Goal: Information Seeking & Learning: Learn about a topic

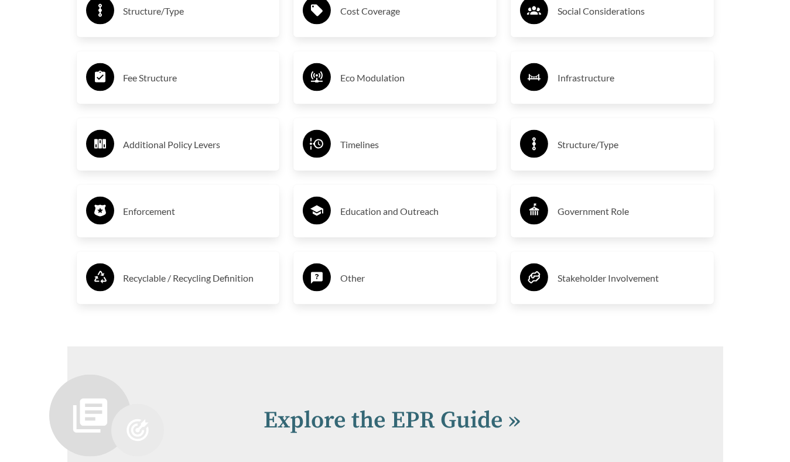
scroll to position [2050, 0]
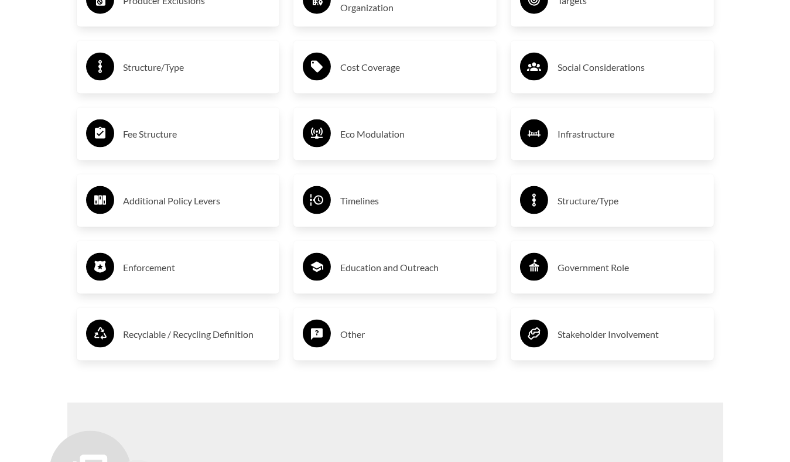
click at [362, 210] on h3 "Timelines" at bounding box center [413, 200] width 147 height 19
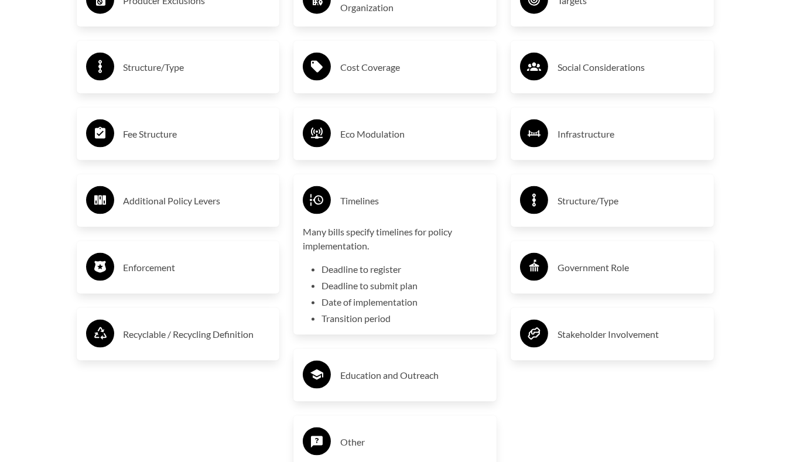
click at [352, 247] on p "Many bills specify timelines for policy implementation." at bounding box center [395, 239] width 184 height 28
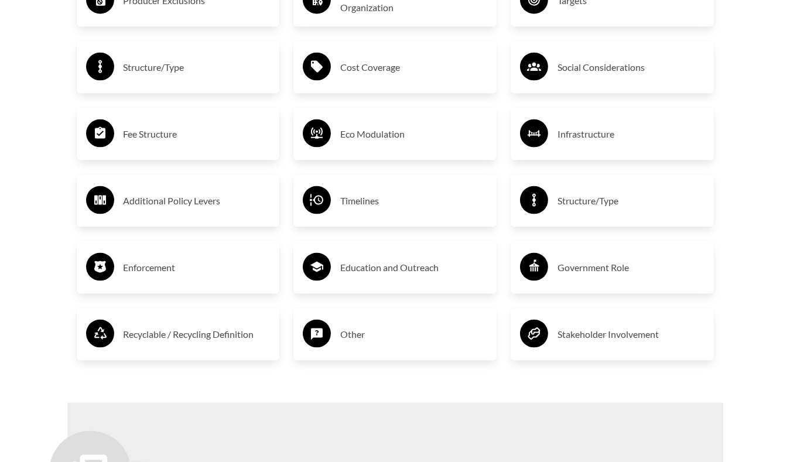
click at [357, 201] on h3 "Timelines" at bounding box center [413, 200] width 147 height 19
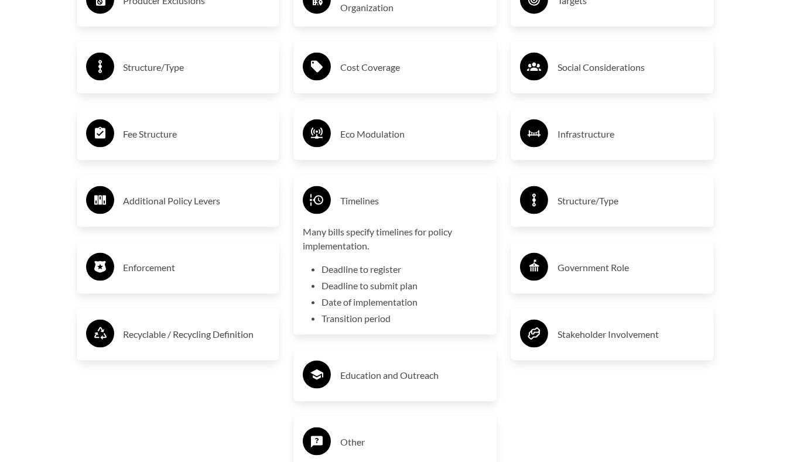
click at [369, 290] on li "Deadline to submit plan" at bounding box center [404, 286] width 166 height 14
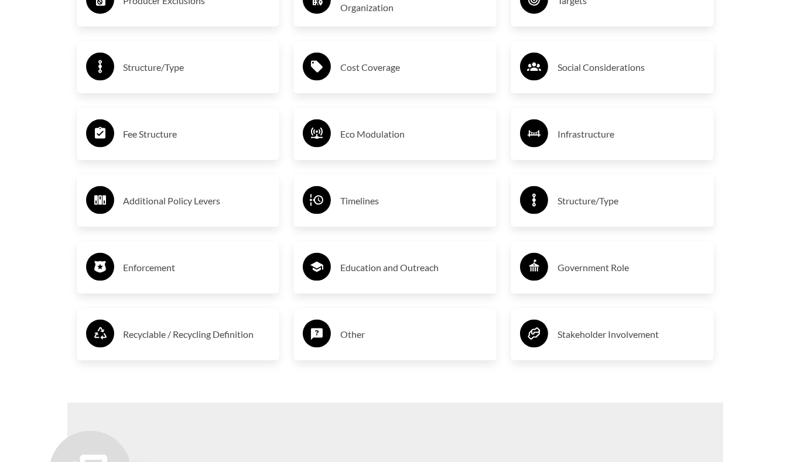
click at [344, 200] on h3 "Timelines" at bounding box center [413, 200] width 147 height 19
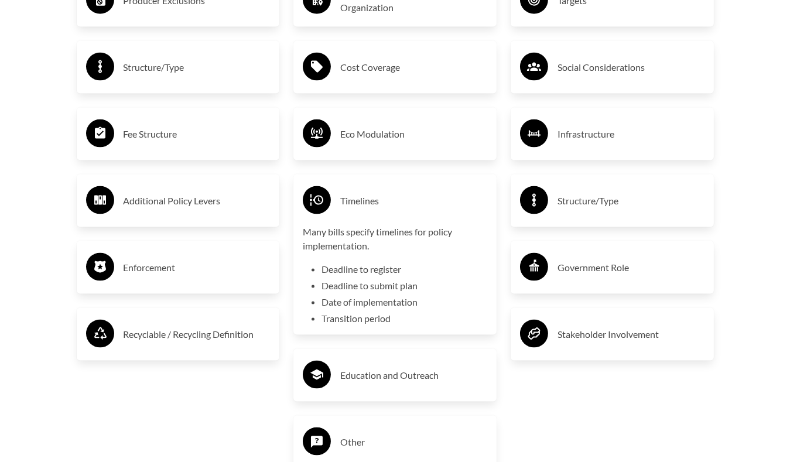
click at [600, 203] on h3 "Structure/Type" at bounding box center [630, 200] width 147 height 19
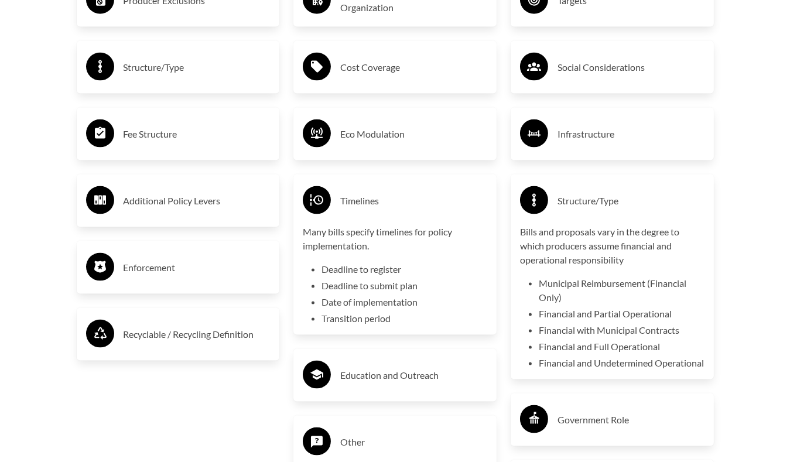
click at [586, 201] on h3 "Structure/Type" at bounding box center [630, 200] width 147 height 19
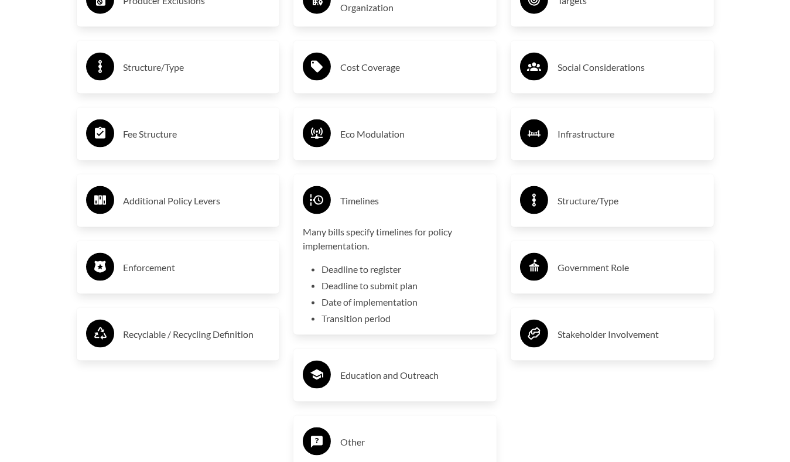
click at [401, 214] on div "Timelines" at bounding box center [395, 201] width 184 height 34
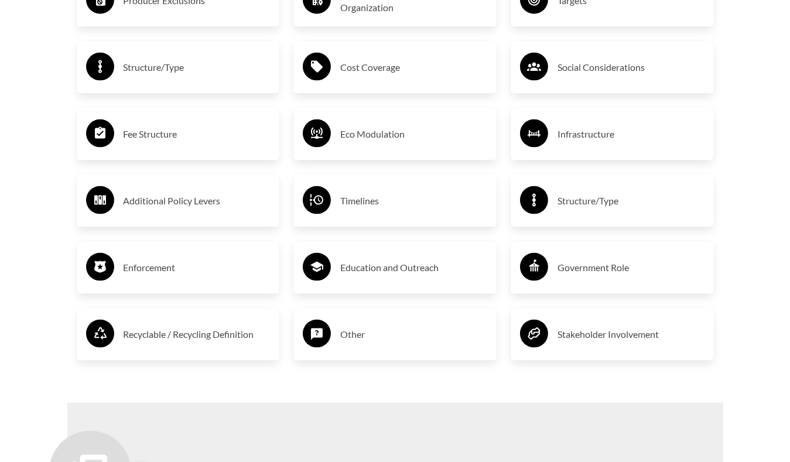
click at [576, 265] on h3 "Government Role" at bounding box center [630, 267] width 147 height 19
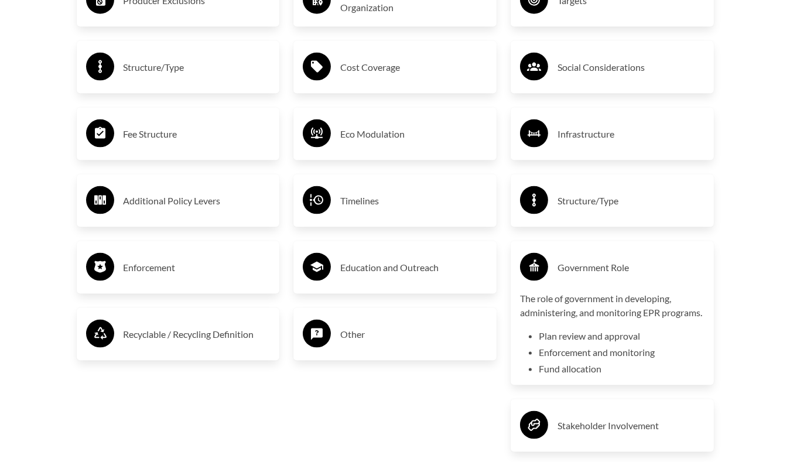
click at [576, 266] on h3 "Government Role" at bounding box center [630, 267] width 147 height 19
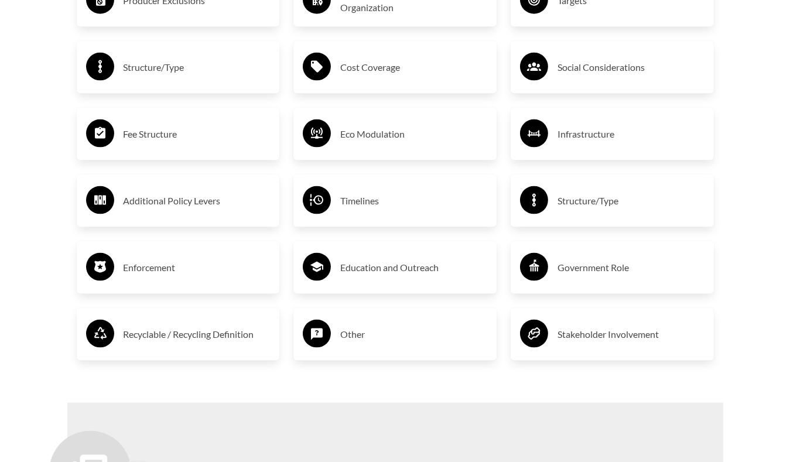
click at [150, 269] on h3 "Enforcement" at bounding box center [197, 267] width 147 height 19
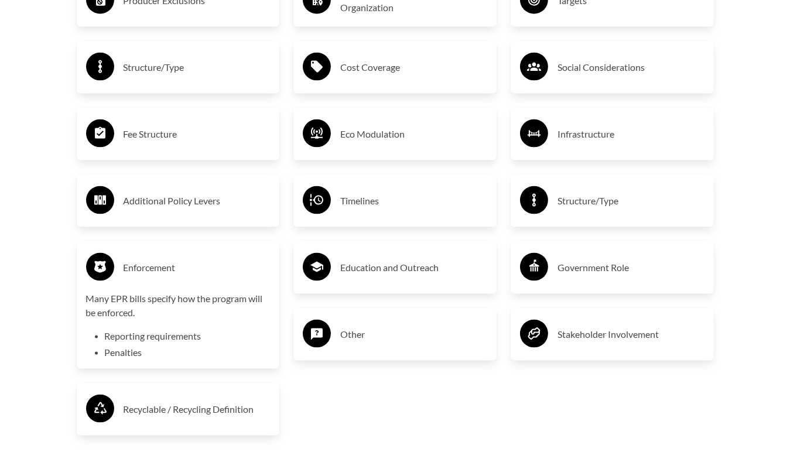
click at [150, 269] on h3 "Enforcement" at bounding box center [197, 267] width 147 height 19
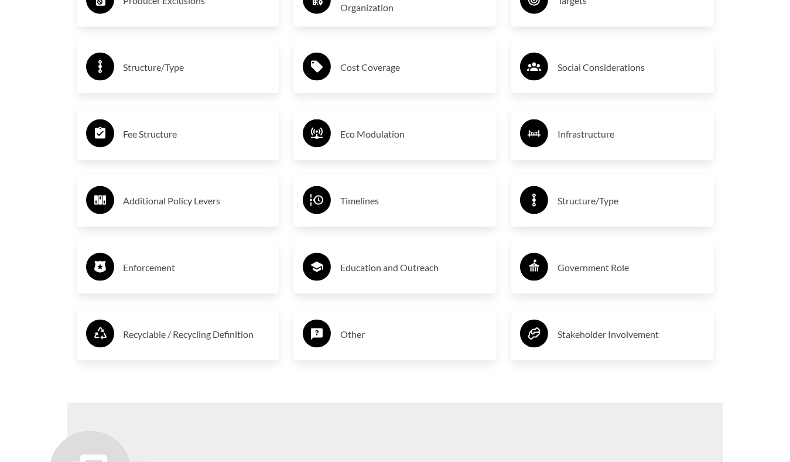
click at [152, 208] on h3 "Additional Policy Levers" at bounding box center [197, 200] width 147 height 19
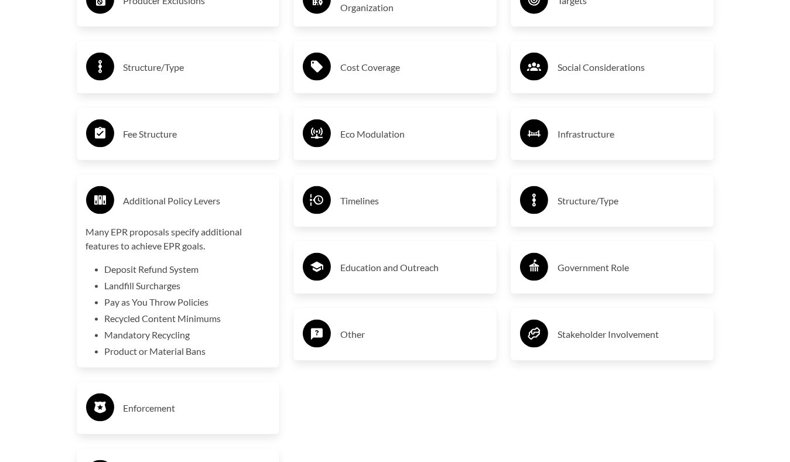
click at [152, 206] on h3 "Additional Policy Levers" at bounding box center [197, 200] width 147 height 19
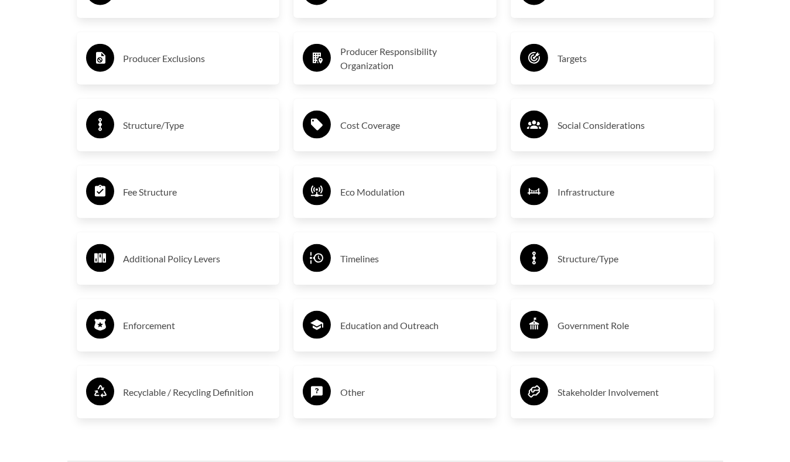
scroll to position [1991, 0]
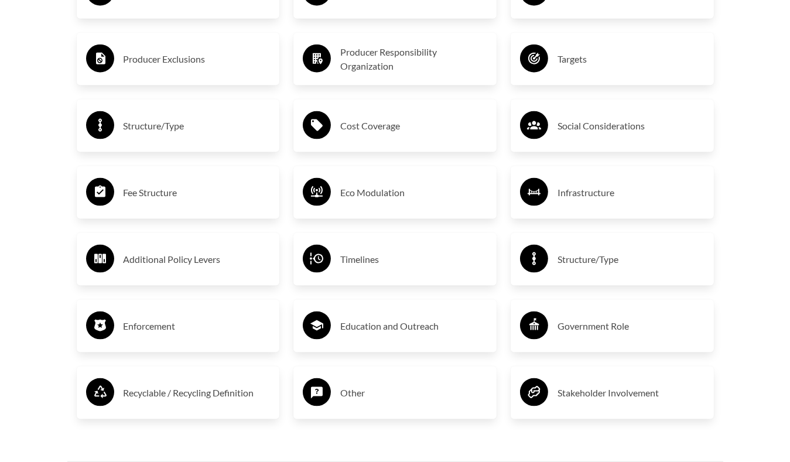
click at [157, 194] on h3 "Fee Structure" at bounding box center [197, 192] width 147 height 19
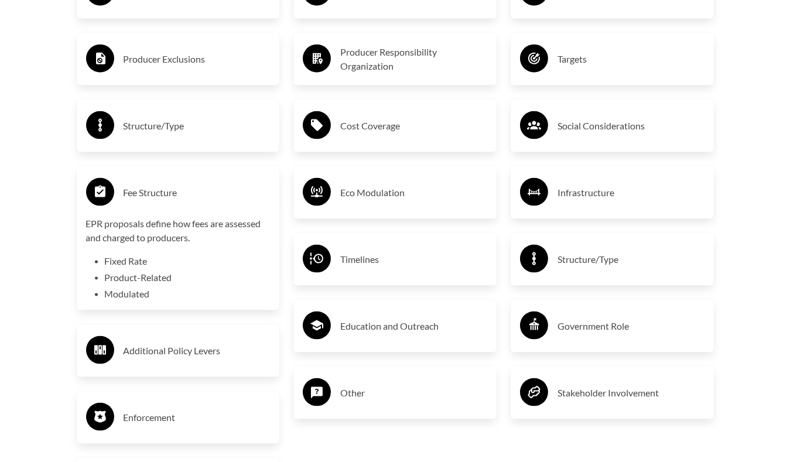
click at [163, 128] on h3 "Structure/Type" at bounding box center [197, 126] width 147 height 19
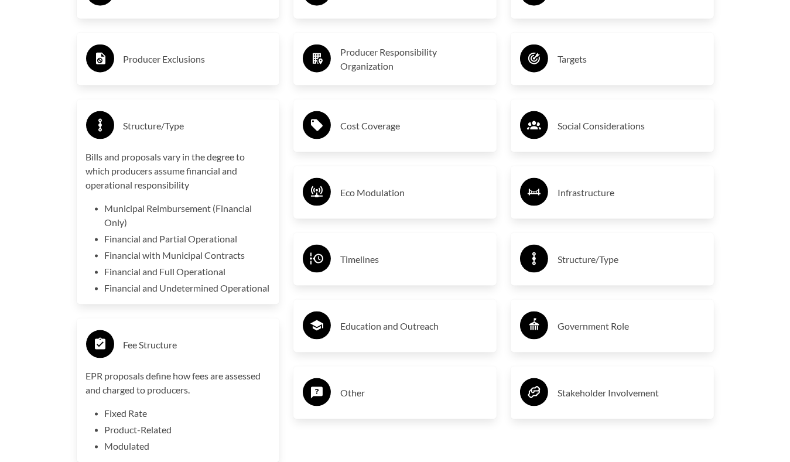
click at [170, 125] on h3 "Structure/Type" at bounding box center [197, 126] width 147 height 19
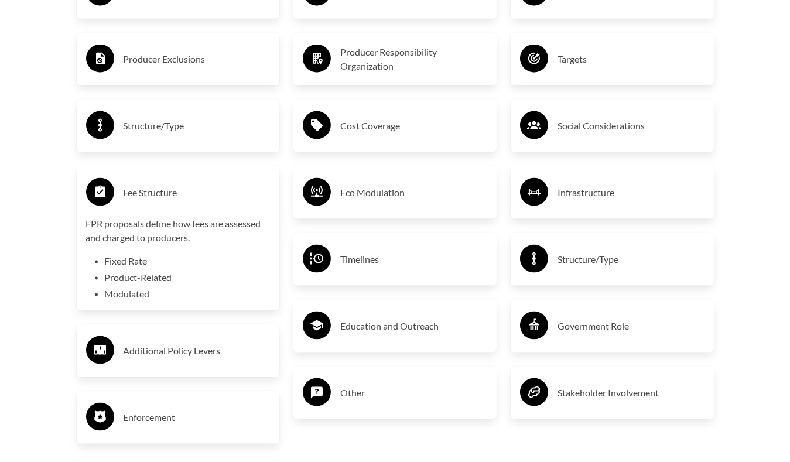
click at [166, 197] on h3 "Fee Structure" at bounding box center [197, 192] width 147 height 19
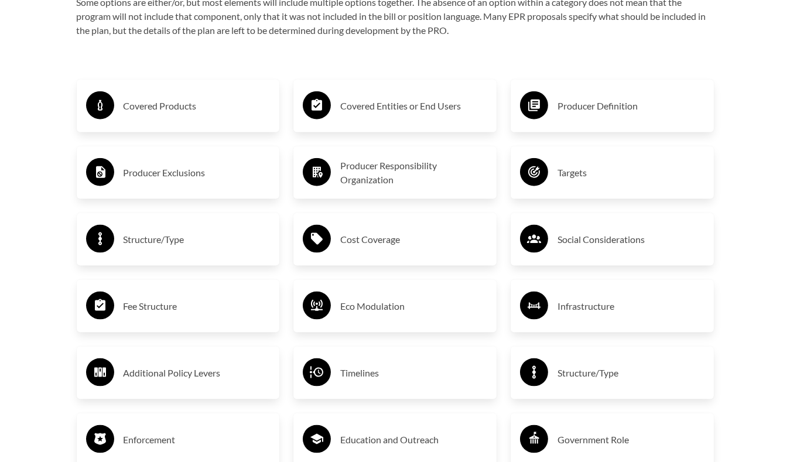
scroll to position [1874, 0]
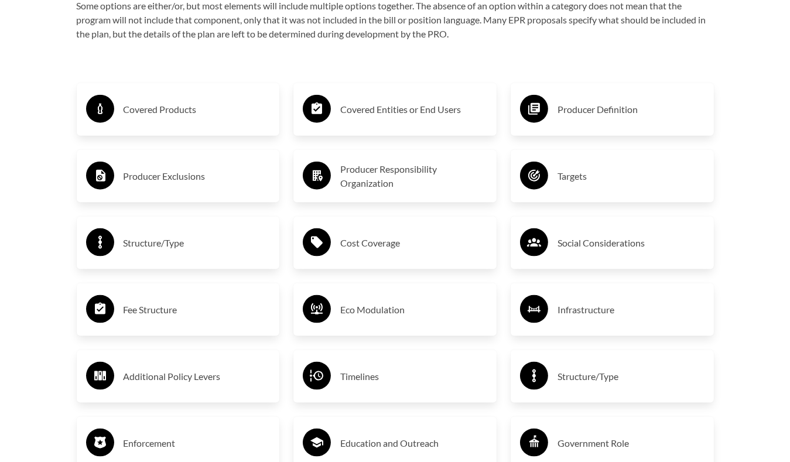
click at [573, 111] on h3 "Producer Definition" at bounding box center [630, 109] width 147 height 19
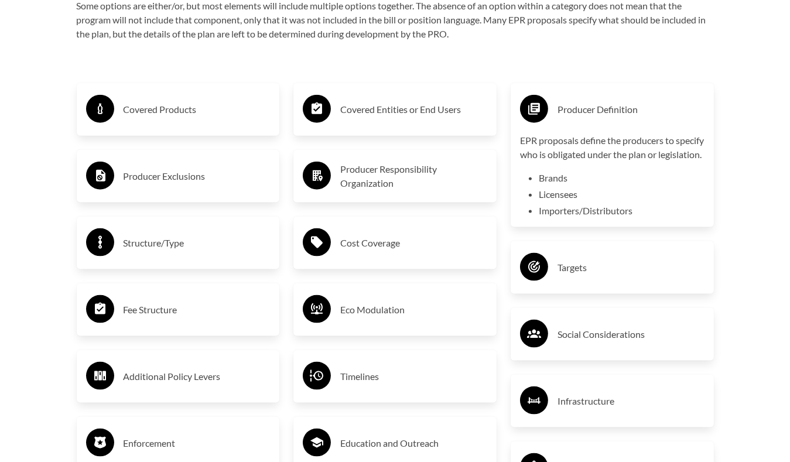
click at [573, 111] on h3 "Producer Definition" at bounding box center [630, 109] width 147 height 19
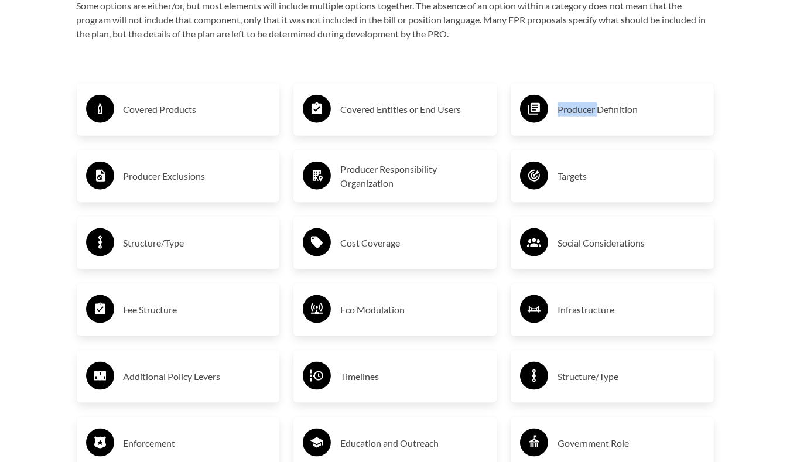
click at [573, 111] on h3 "Producer Definition" at bounding box center [630, 109] width 147 height 19
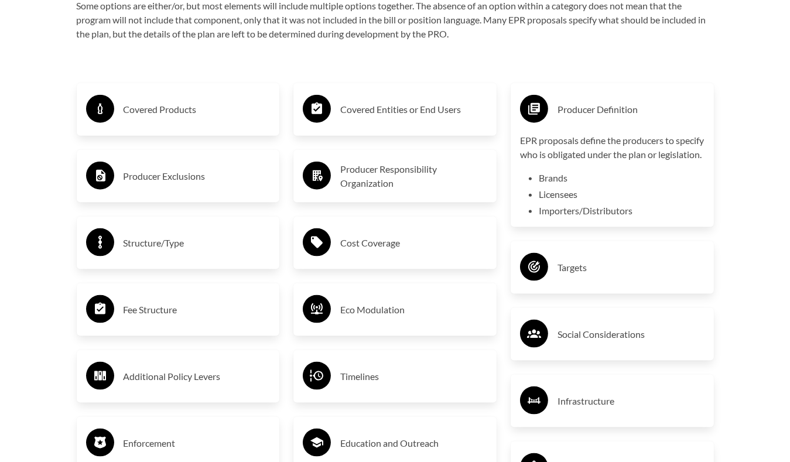
click at [429, 177] on h3 "Producer Responsibility Organization" at bounding box center [413, 176] width 147 height 28
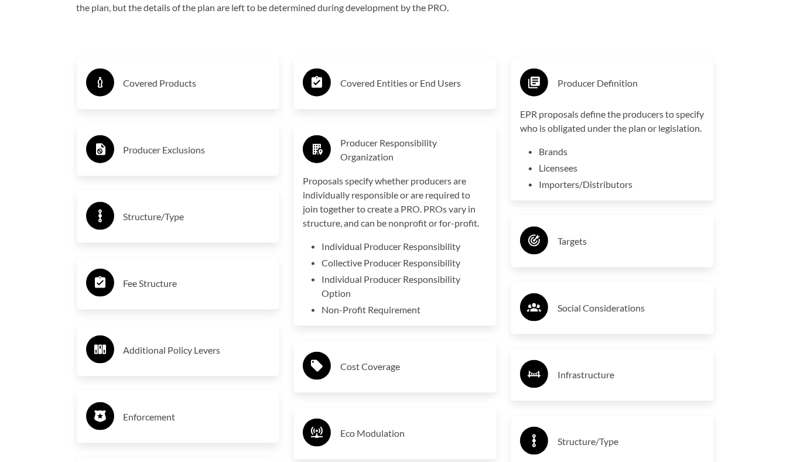
scroll to position [1932, 0]
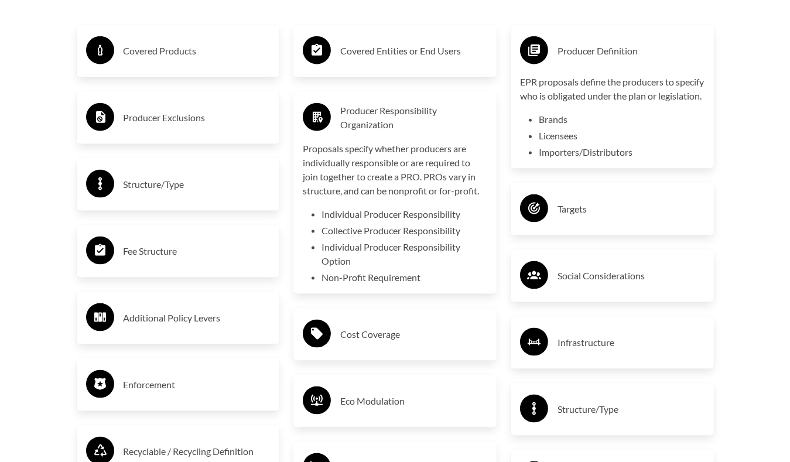
click at [395, 344] on h3 "Cost Coverage" at bounding box center [413, 334] width 147 height 19
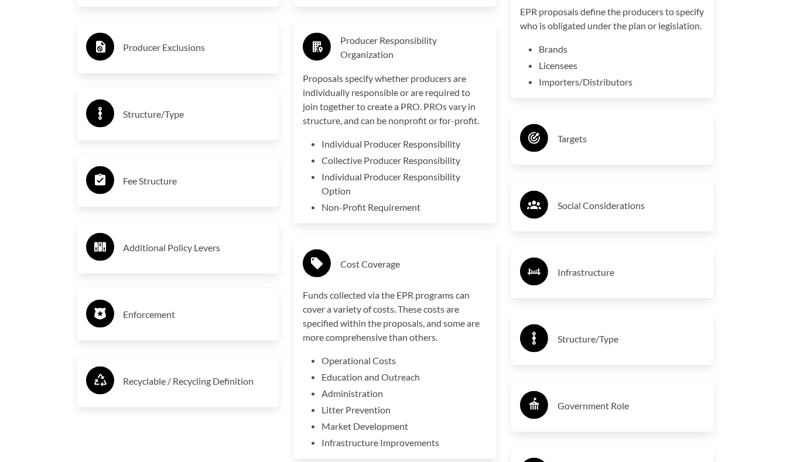
scroll to position [2050, 0]
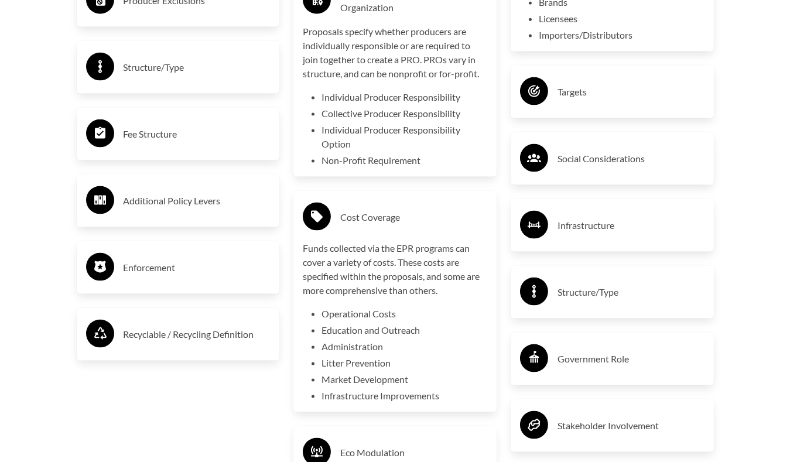
click at [577, 168] on h3 "Social Considerations" at bounding box center [630, 158] width 147 height 19
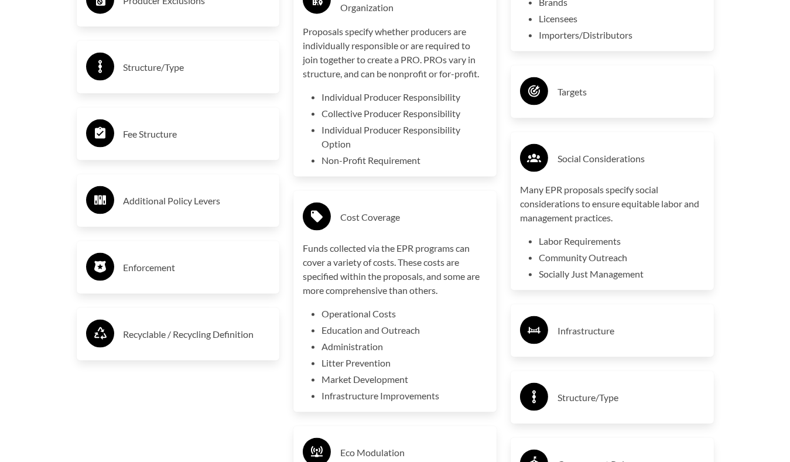
click at [581, 101] on h3 "Targets" at bounding box center [630, 92] width 147 height 19
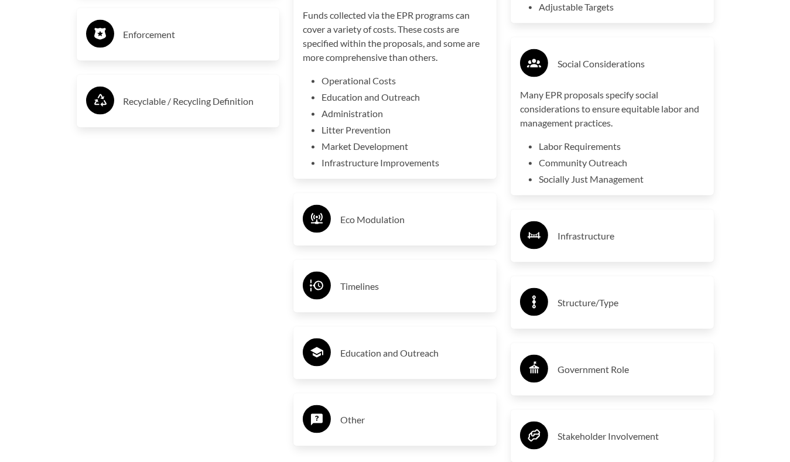
scroll to position [2284, 0]
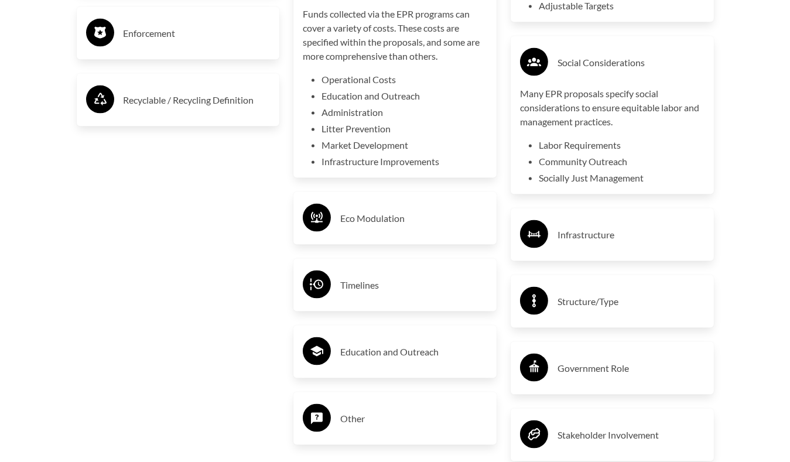
click at [600, 244] on h3 "Infrastructure" at bounding box center [630, 234] width 147 height 19
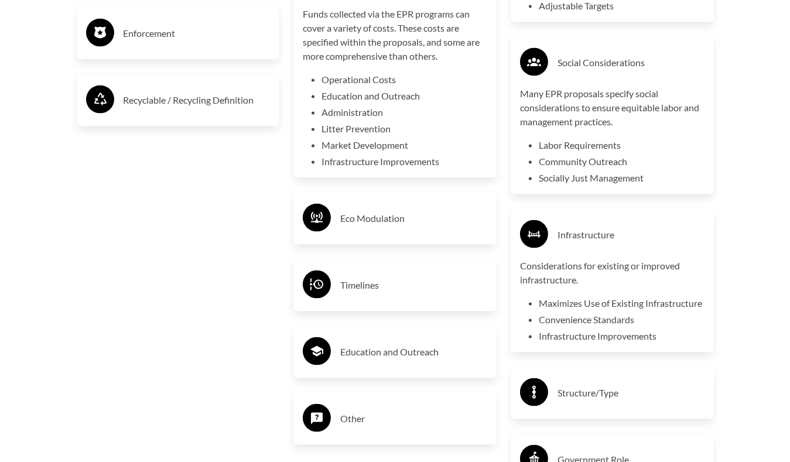
click at [216, 320] on div "Covered Products Producer Exclusions Structure/Type Fee Structure Additional Po…" at bounding box center [178, 113] width 217 height 922
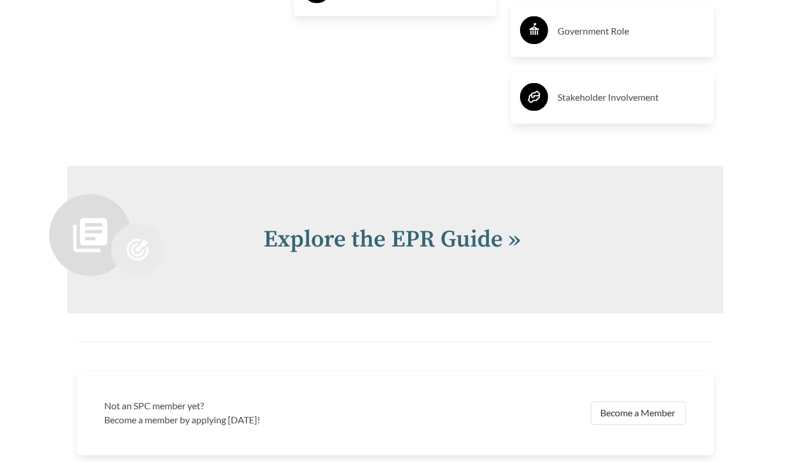
scroll to position [2811, 0]
